Goal: Download file/media

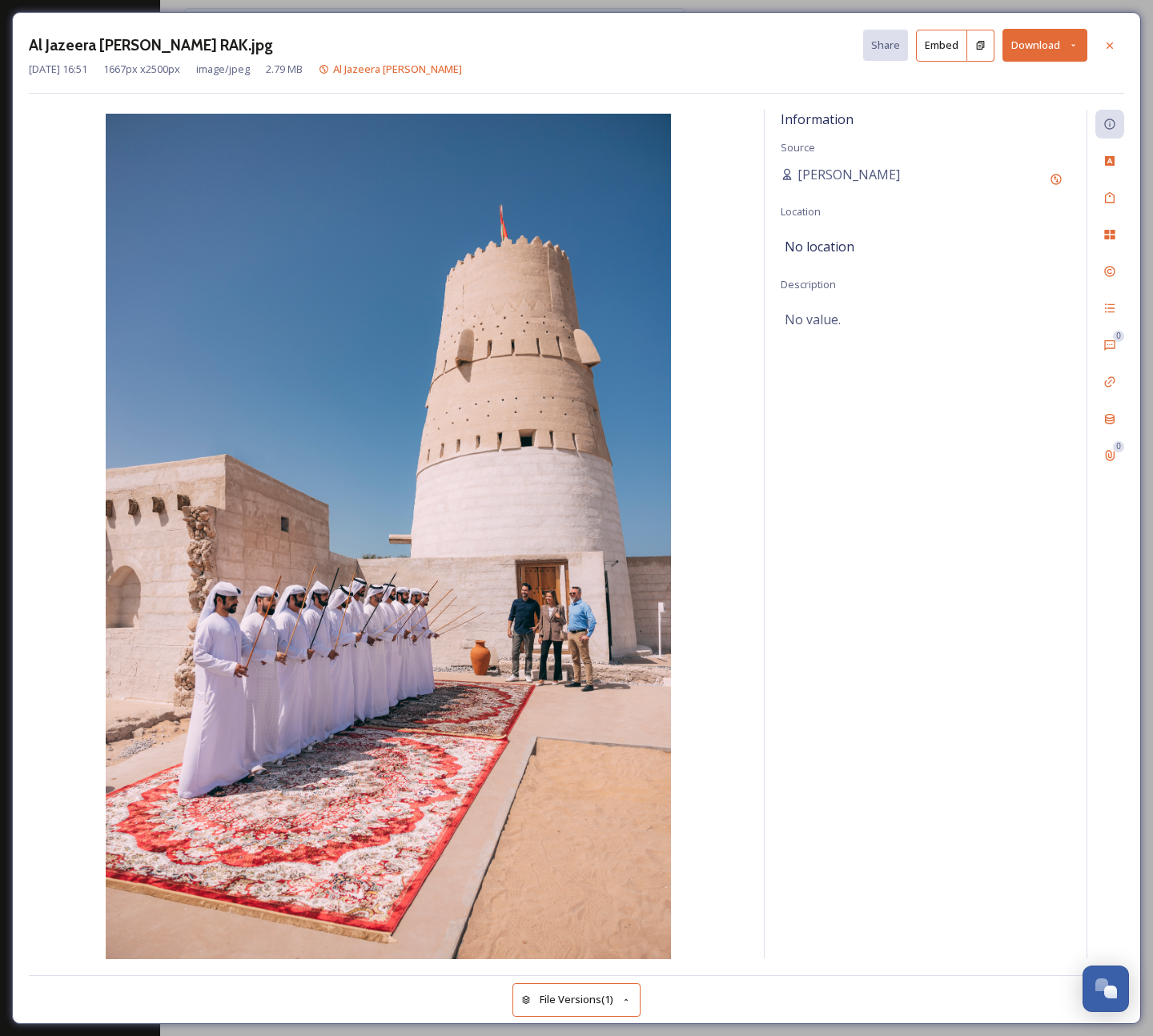
click at [1080, 48] on button "Download" at bounding box center [1045, 45] width 85 height 33
click at [1125, 67] on div "Al Jazeera Al Hamra RAK.jpg Share Embed Download Download Original (1667 x 2500…" at bounding box center [577, 518] width 1129 height 1012
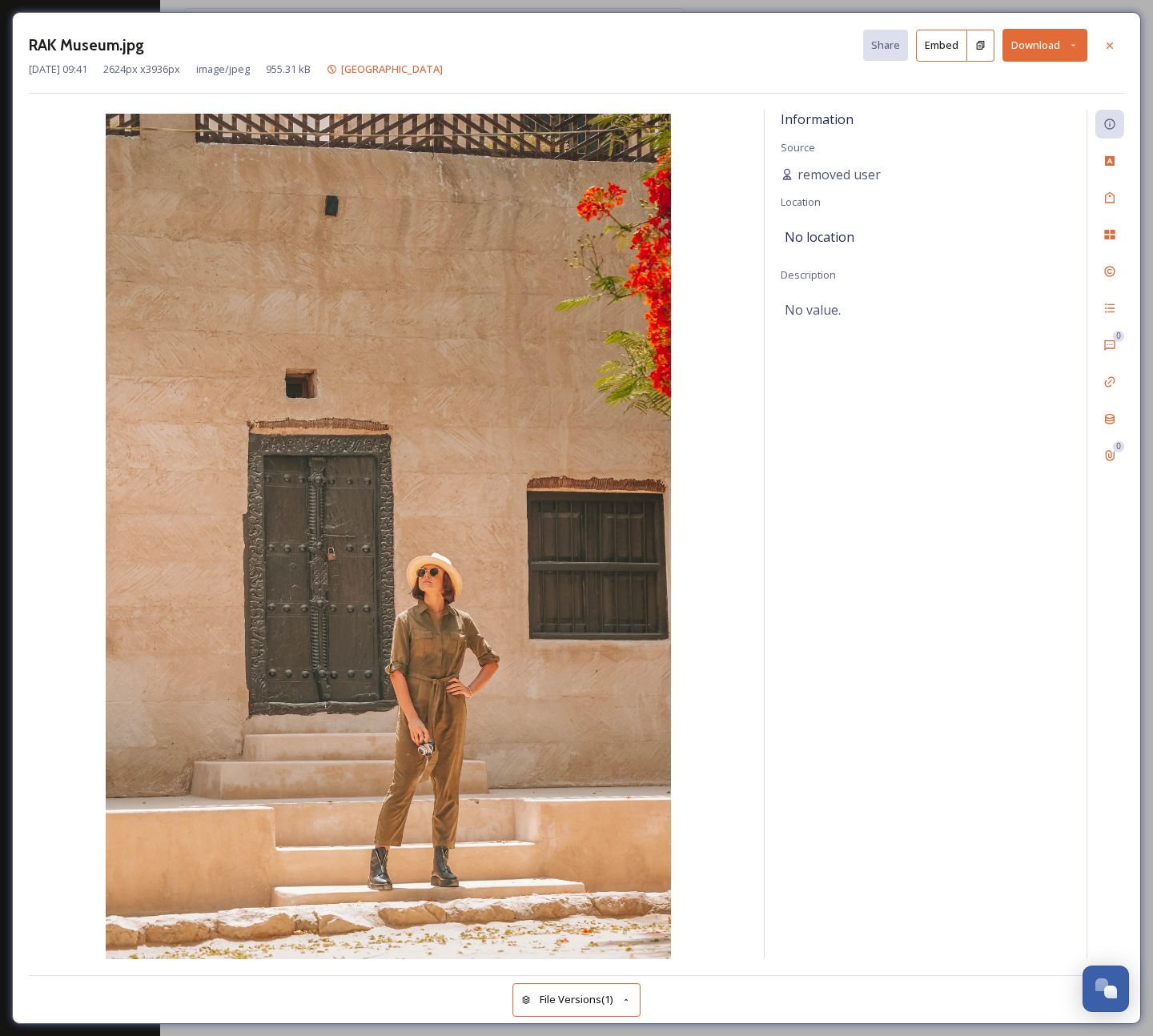
click at [1073, 44] on icon at bounding box center [1073, 45] width 4 height 2
click at [1031, 2] on div "RAK Museum.jpg Share Embed Download Download Original (2624 x 3936) Download La…" at bounding box center [576, 518] width 1153 height 1036
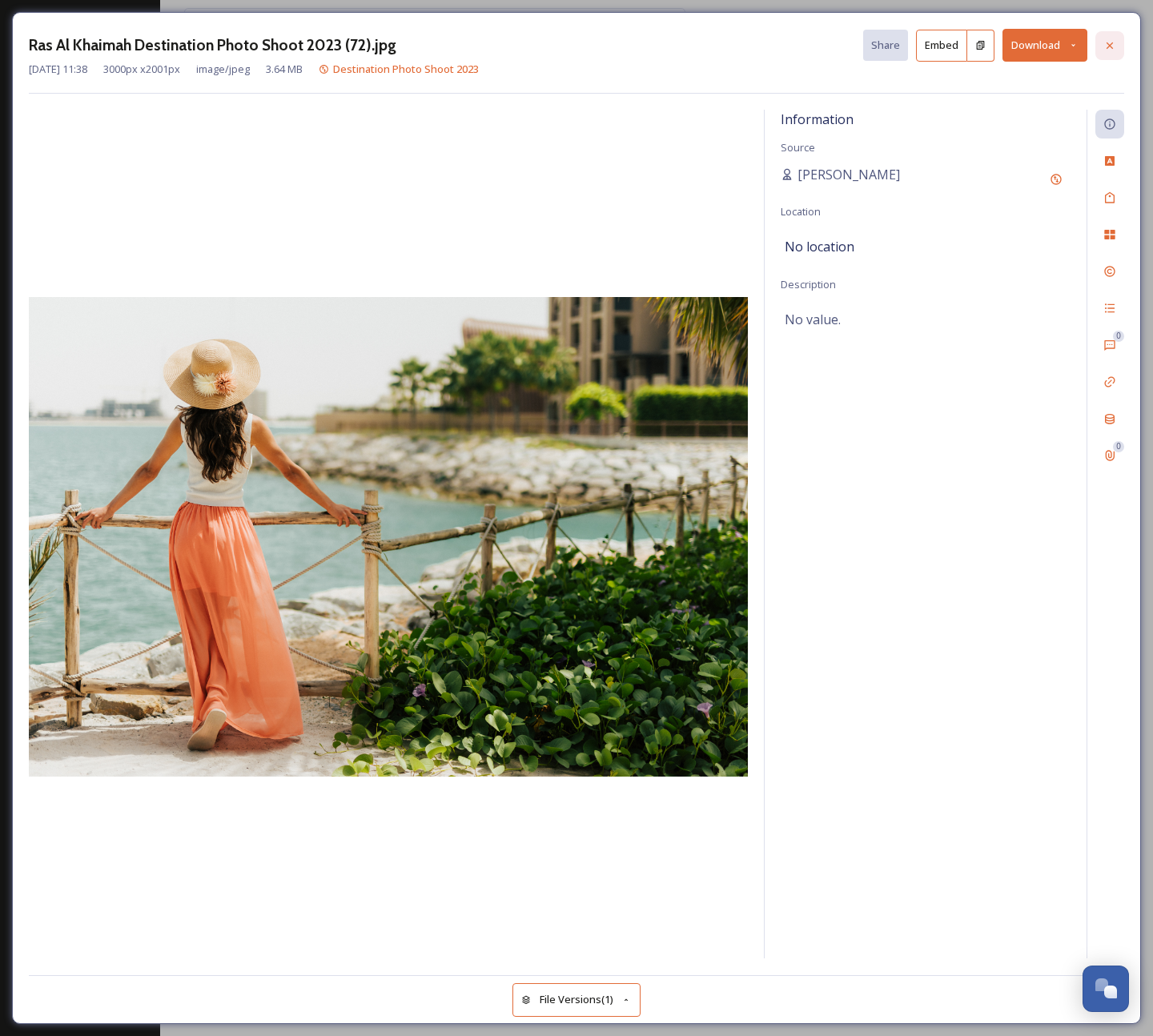
click at [1113, 40] on icon at bounding box center [1110, 46] width 13 height 13
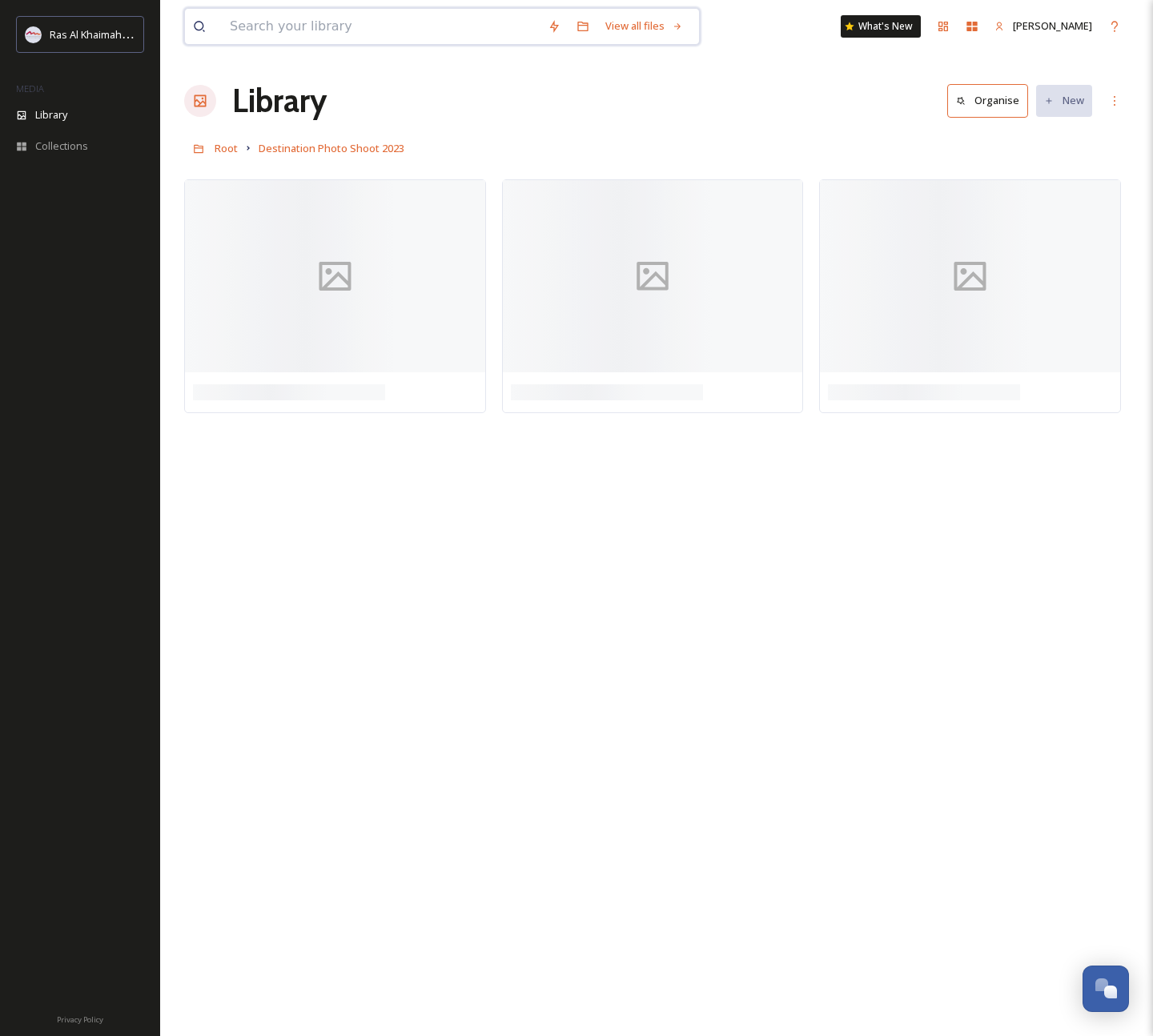
click at [339, 37] on input at bounding box center [380, 26] width 318 height 35
type input "date farm"
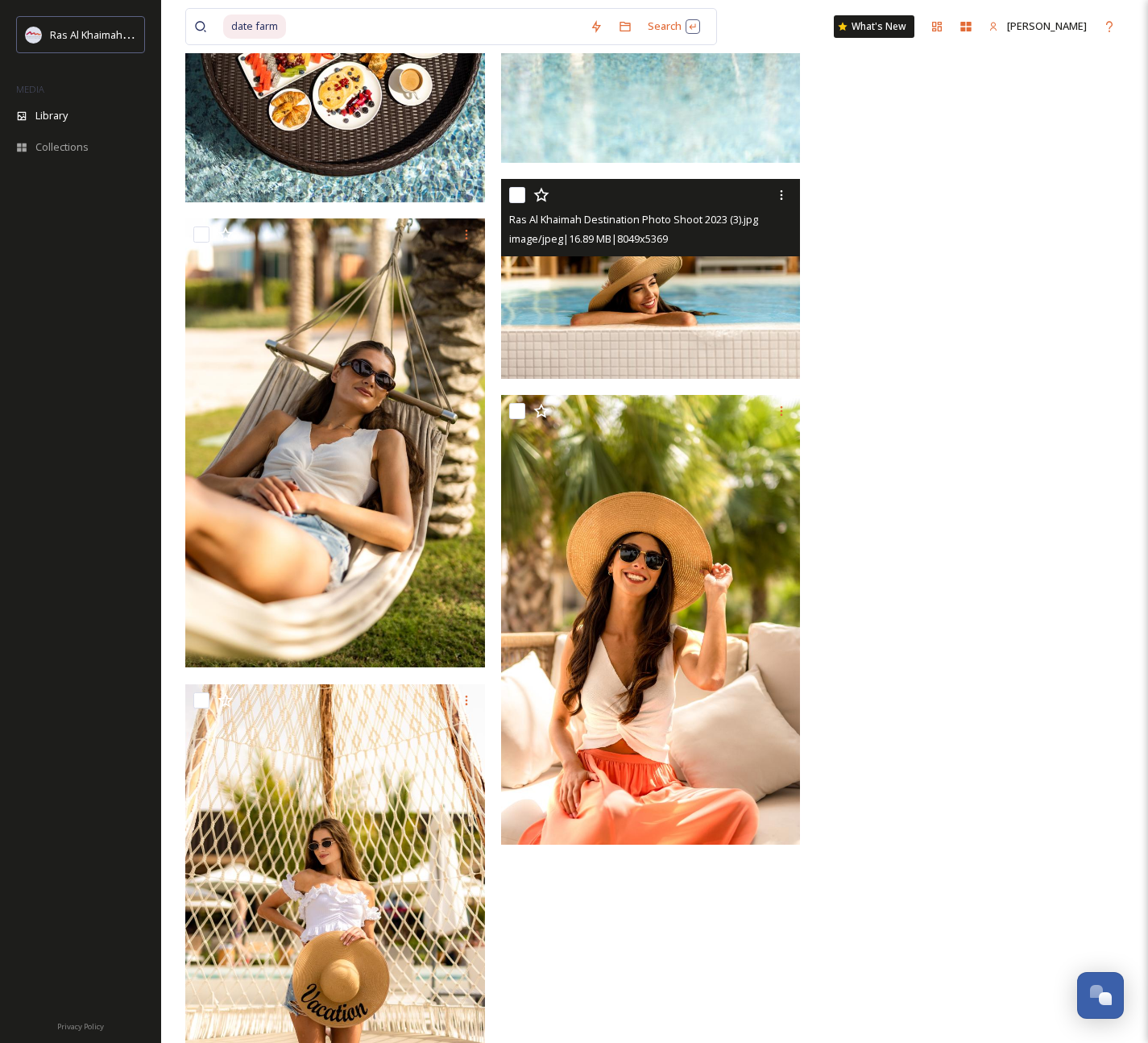
scroll to position [9083, 0]
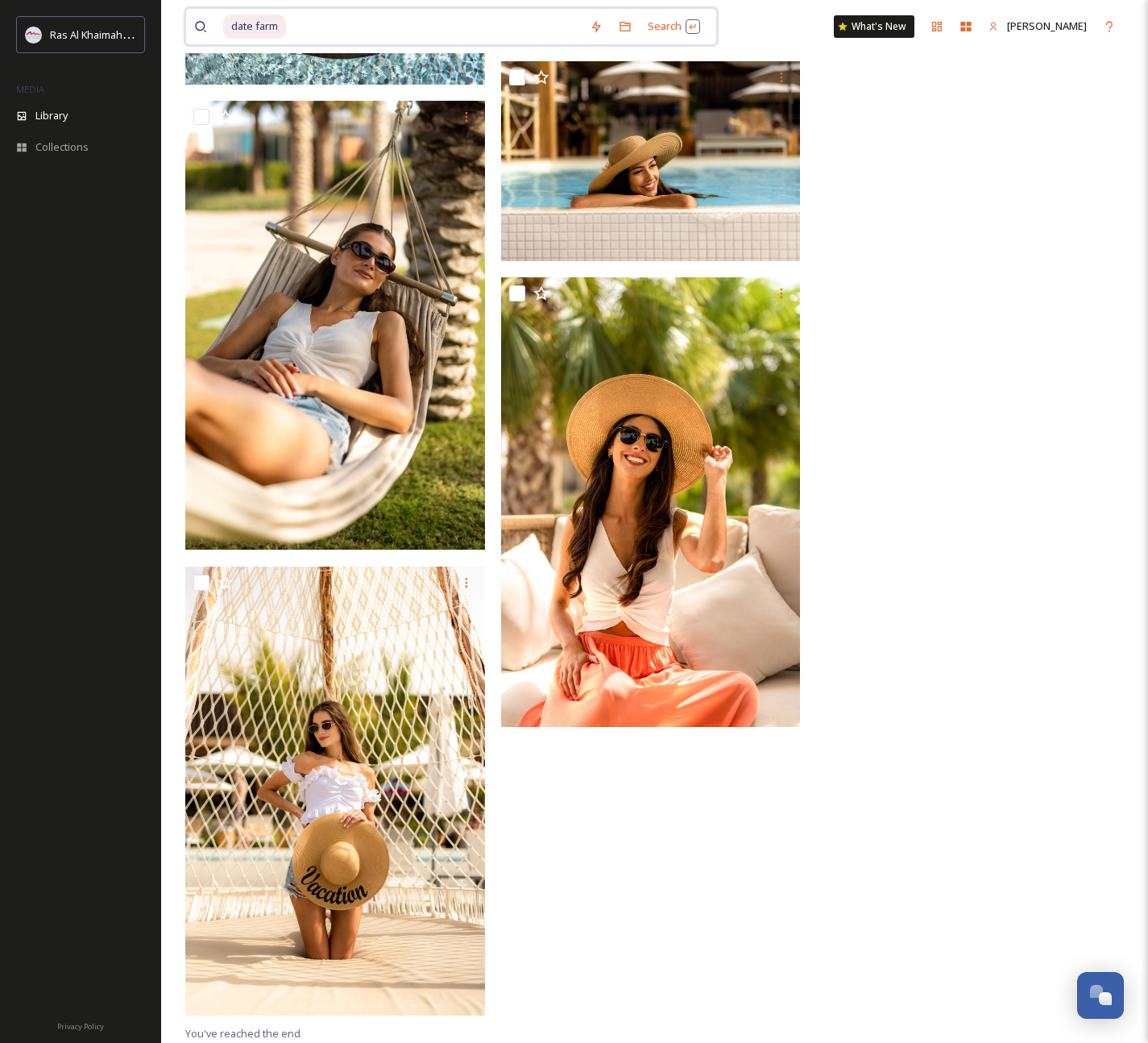
click at [305, 30] on input at bounding box center [434, 27] width 294 height 36
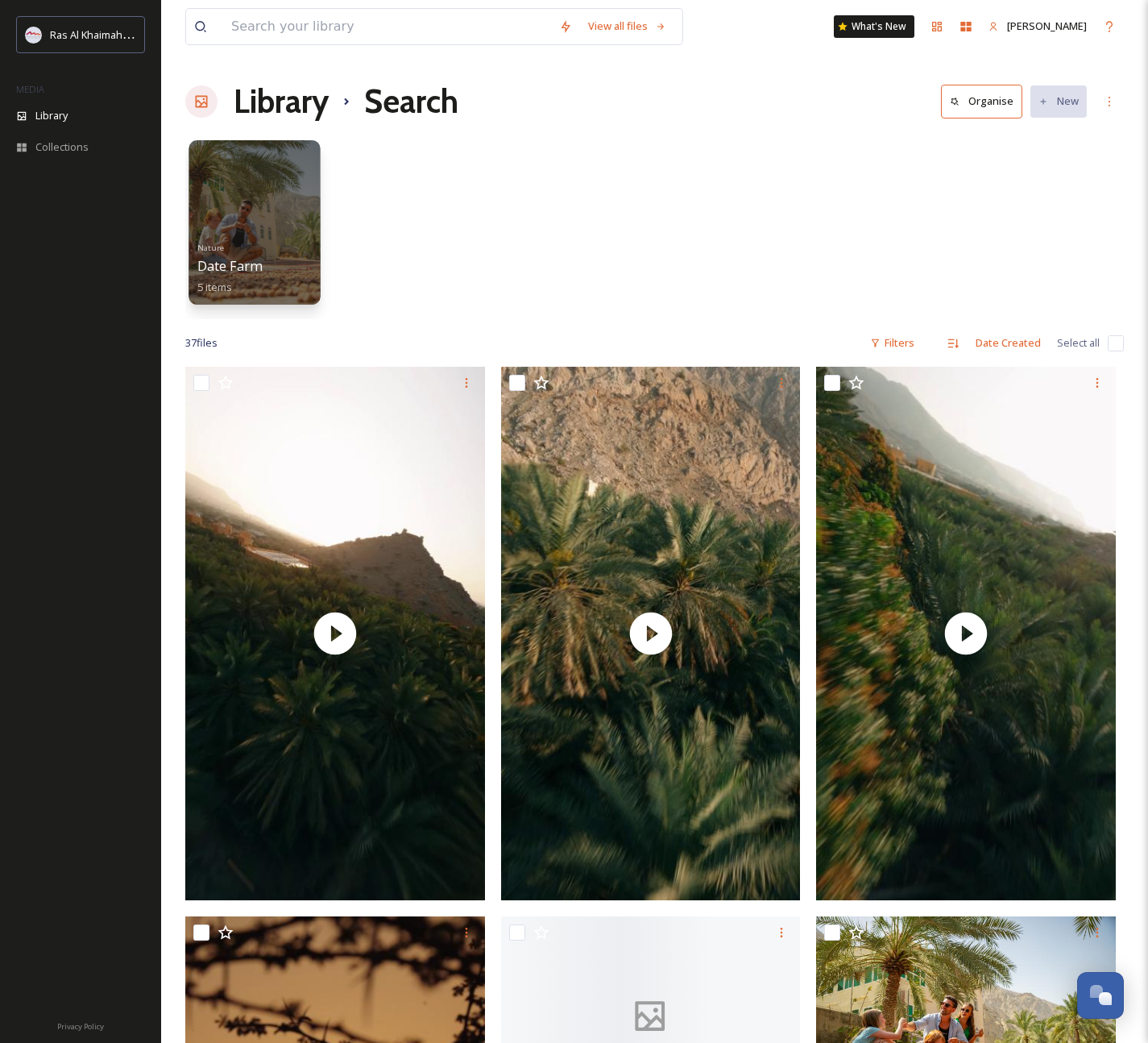
click at [262, 206] on div at bounding box center [254, 223] width 131 height 165
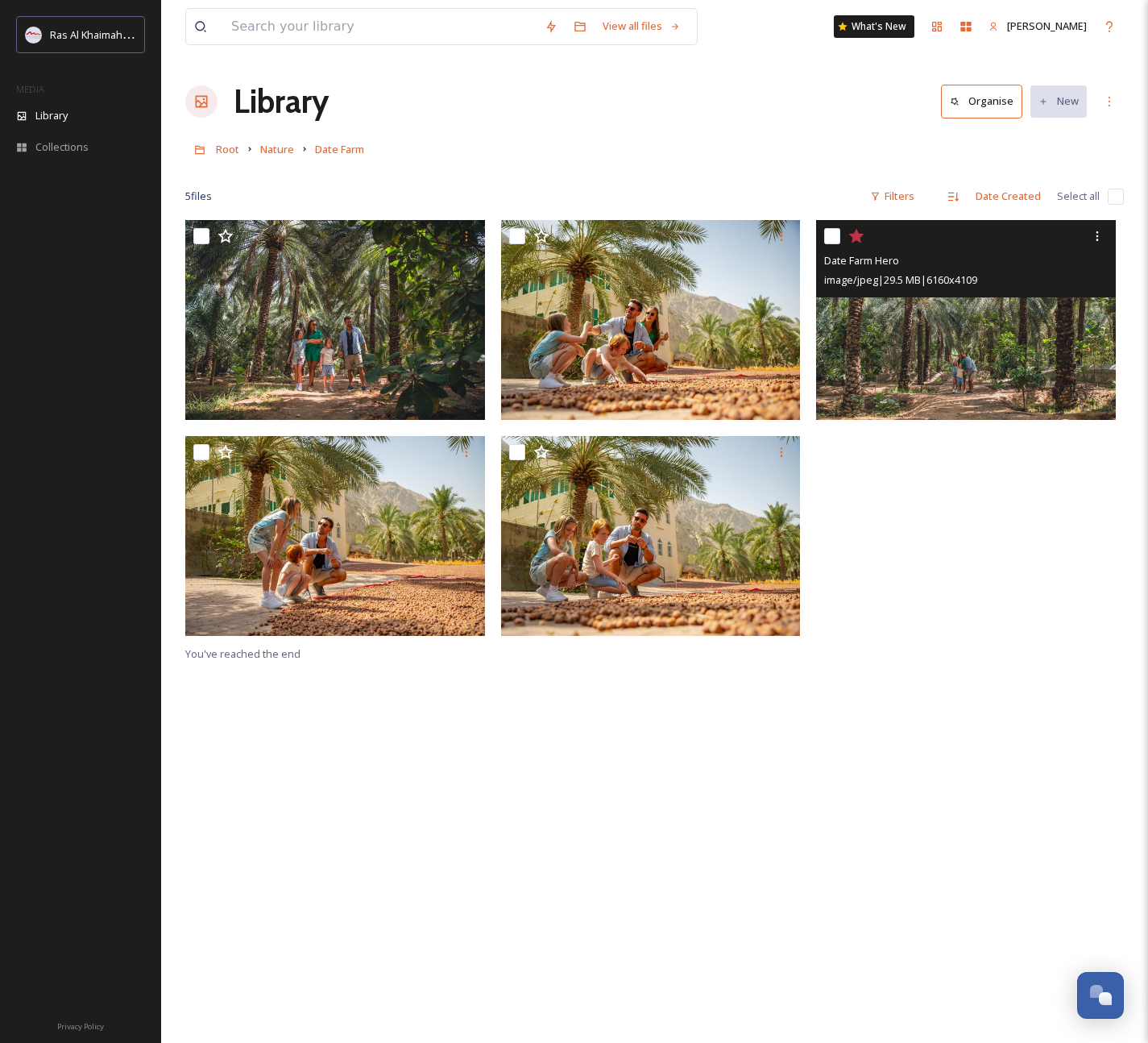
click at [912, 322] on img at bounding box center [966, 320] width 300 height 200
